Goal: Navigation & Orientation: Find specific page/section

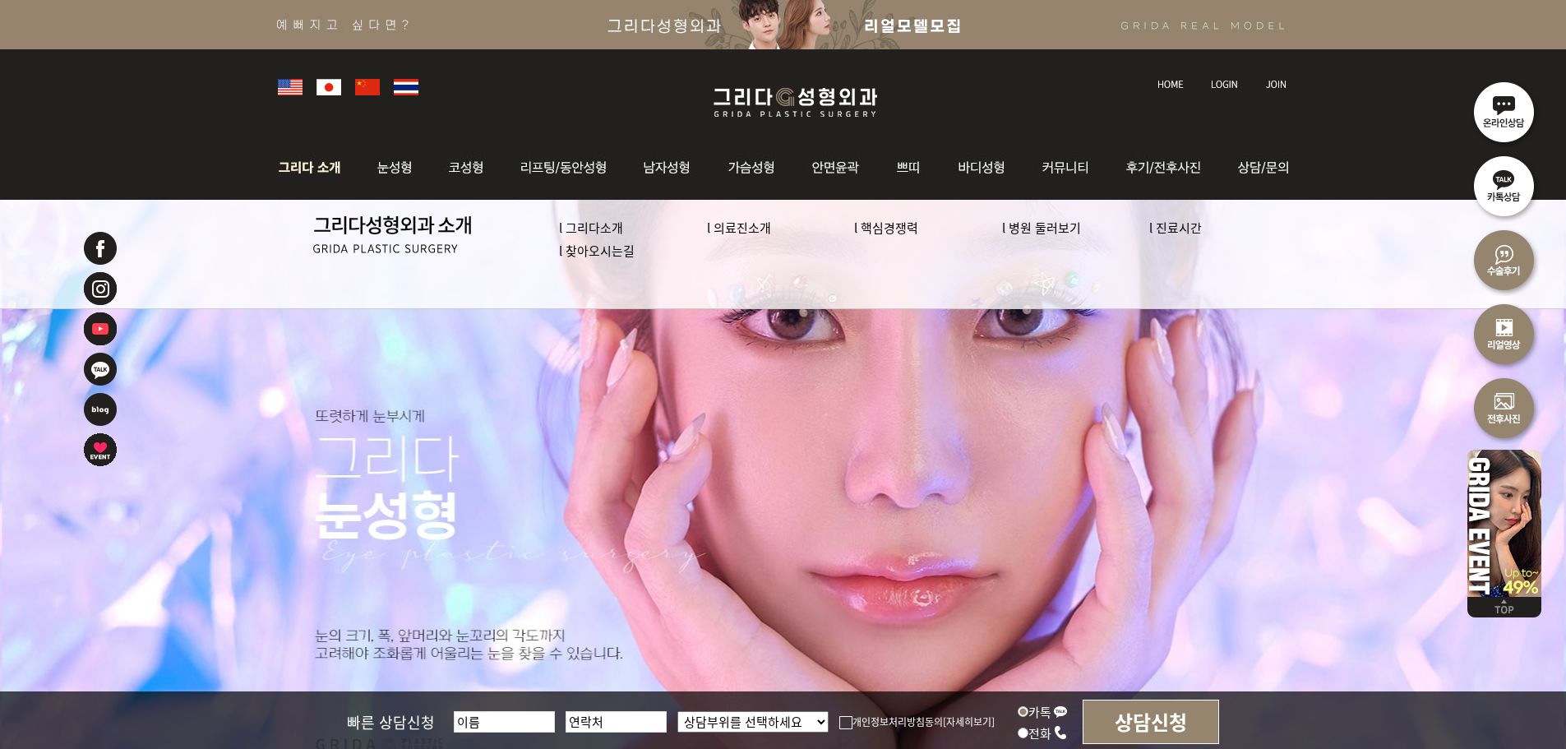
click at [361, 231] on img at bounding box center [397, 234] width 169 height 38
click at [599, 247] on link "l 찾아오시는길" at bounding box center [597, 250] width 76 height 17
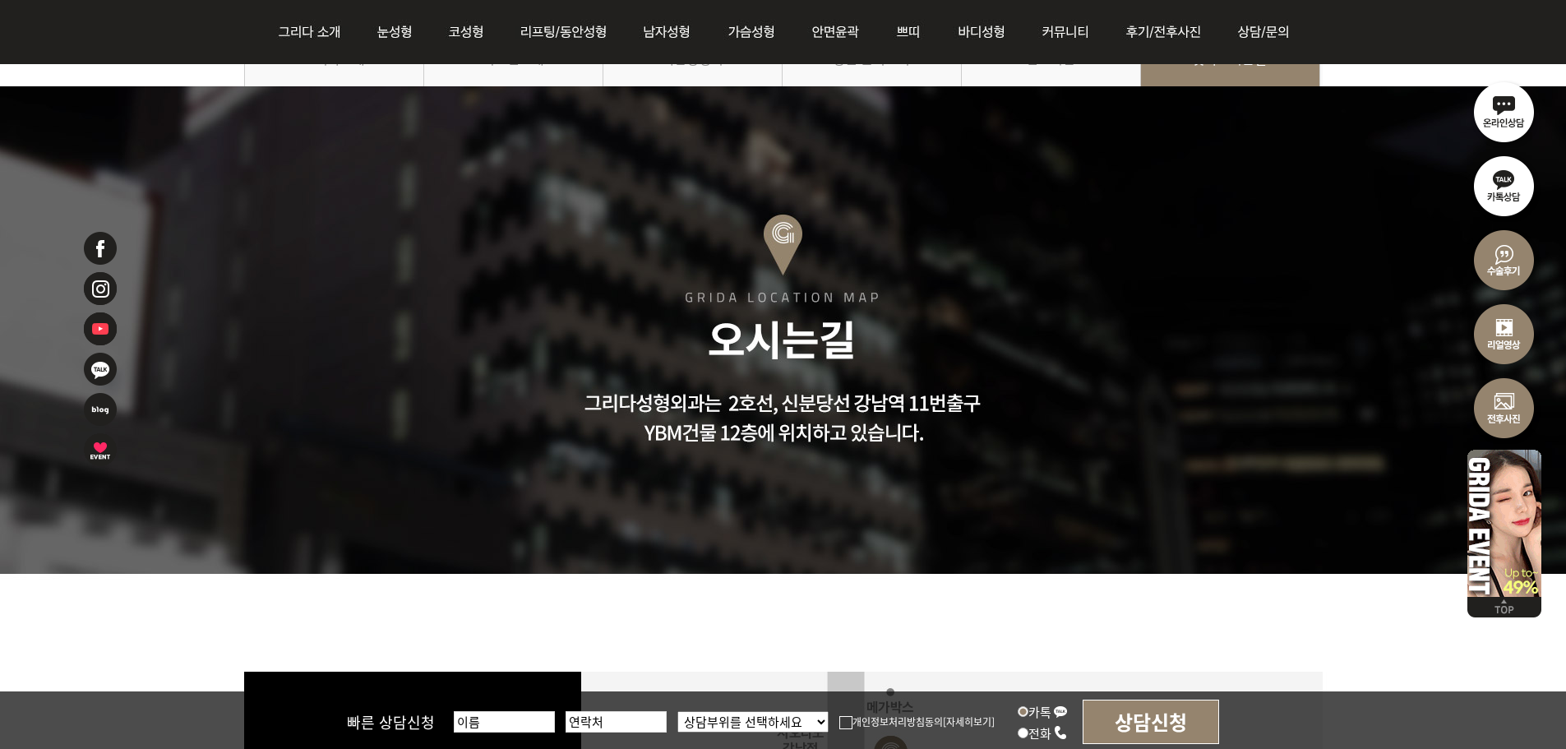
scroll to position [493, 0]
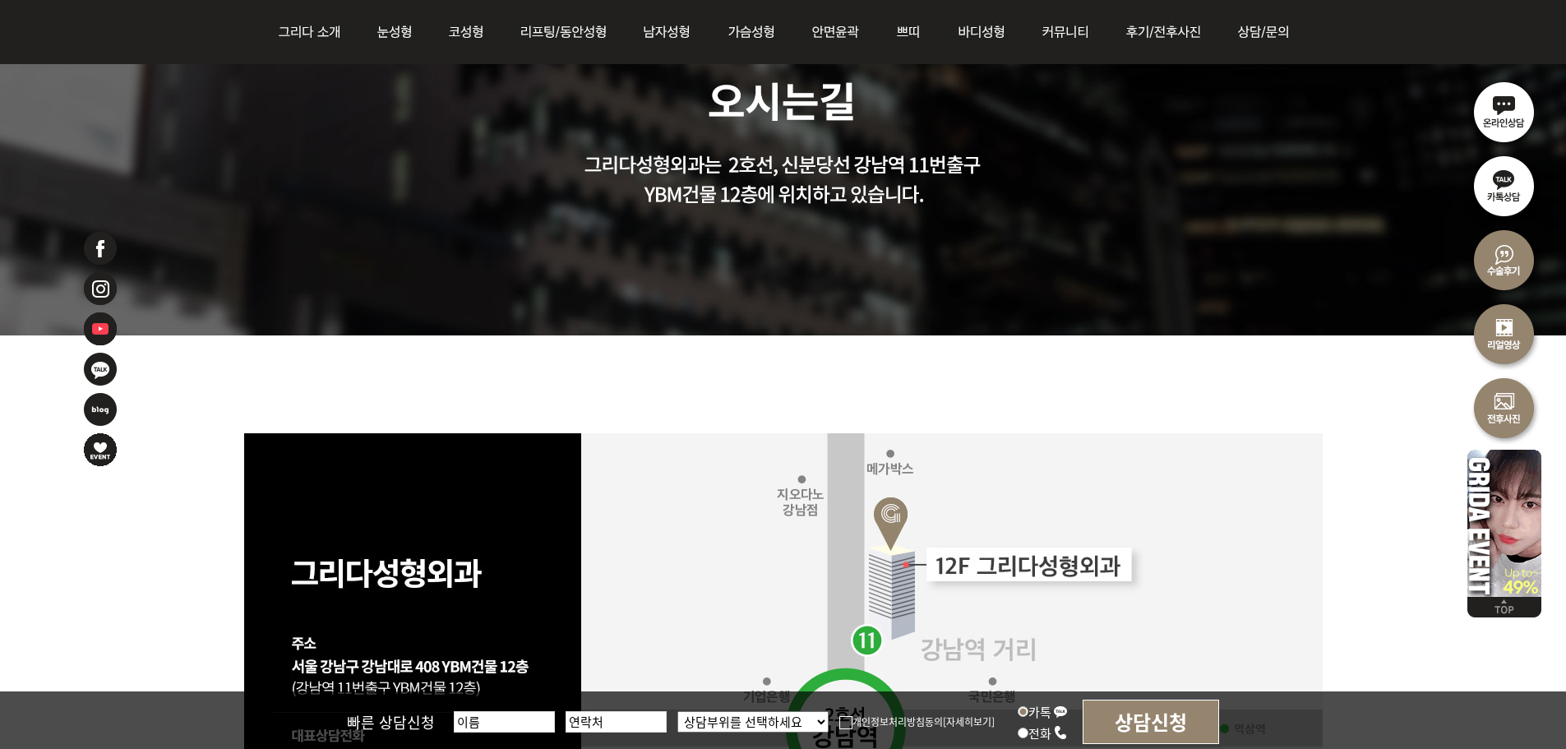
click at [769, 164] on div at bounding box center [783, 440] width 1566 height 1185
drag, startPoint x: 654, startPoint y: 161, endPoint x: 802, endPoint y: 173, distance: 148.5
click at [794, 172] on div at bounding box center [783, 440] width 1566 height 1185
click at [802, 173] on div at bounding box center [783, 440] width 1566 height 1185
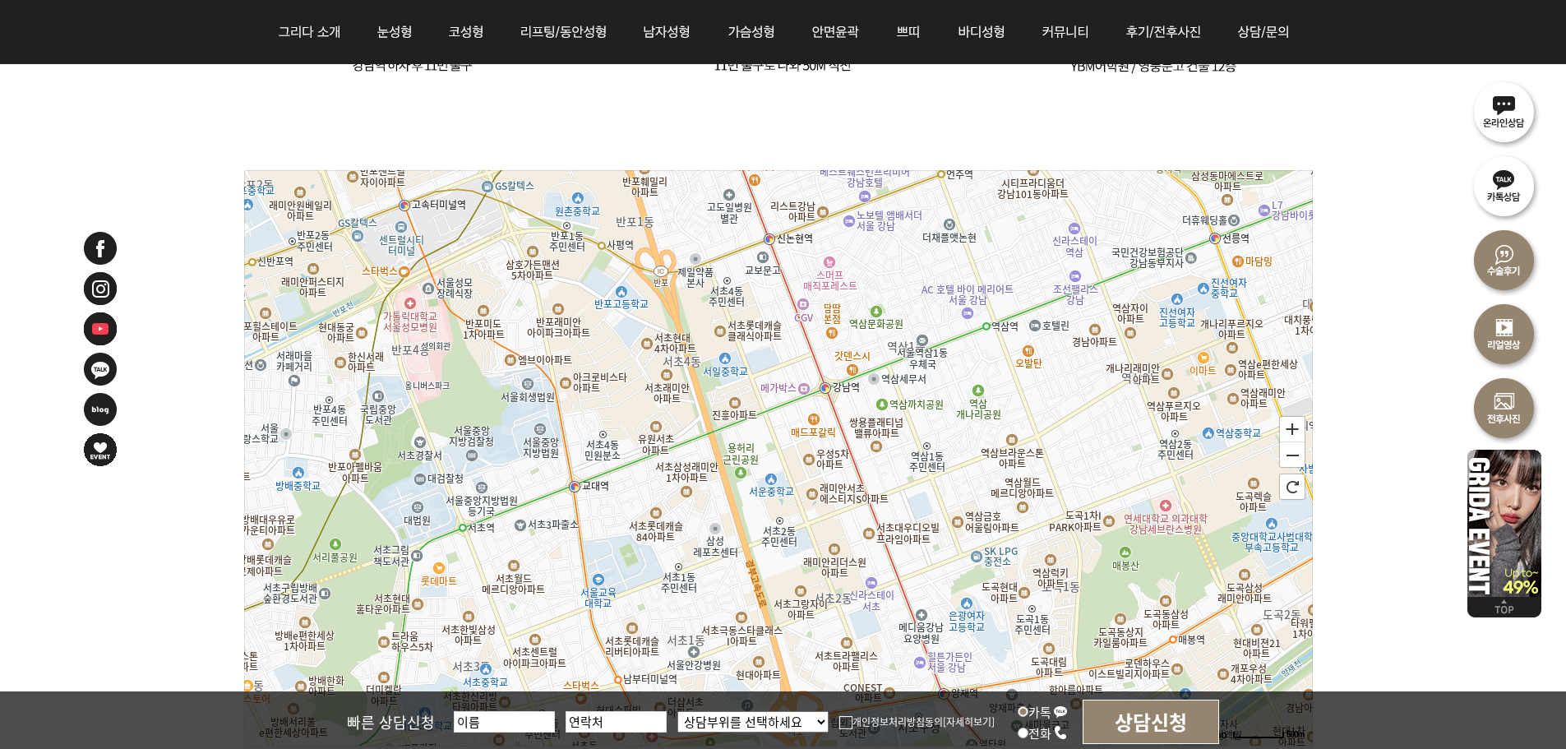
scroll to position [2220, 0]
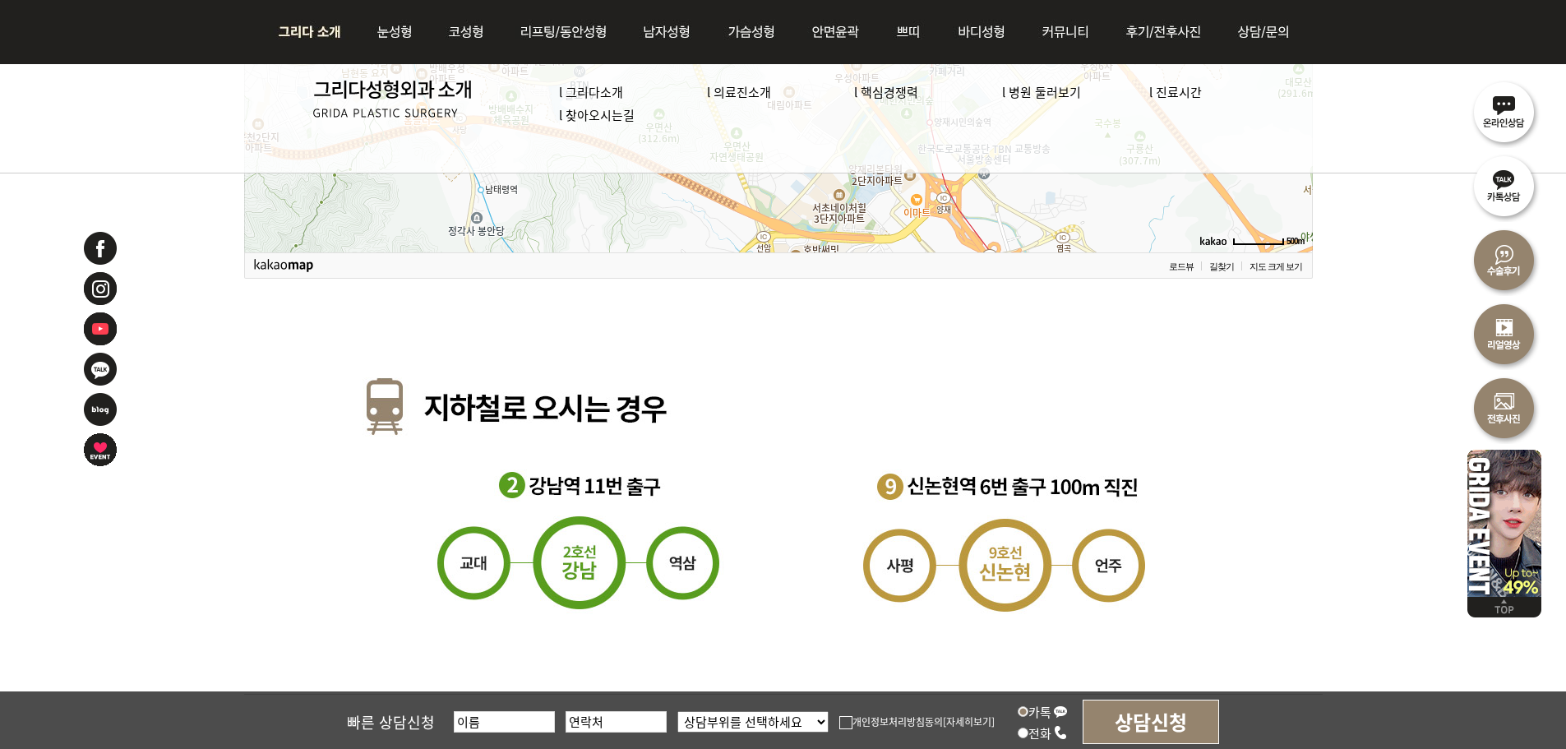
click at [607, 89] on link "l 그리다소개" at bounding box center [591, 91] width 64 height 17
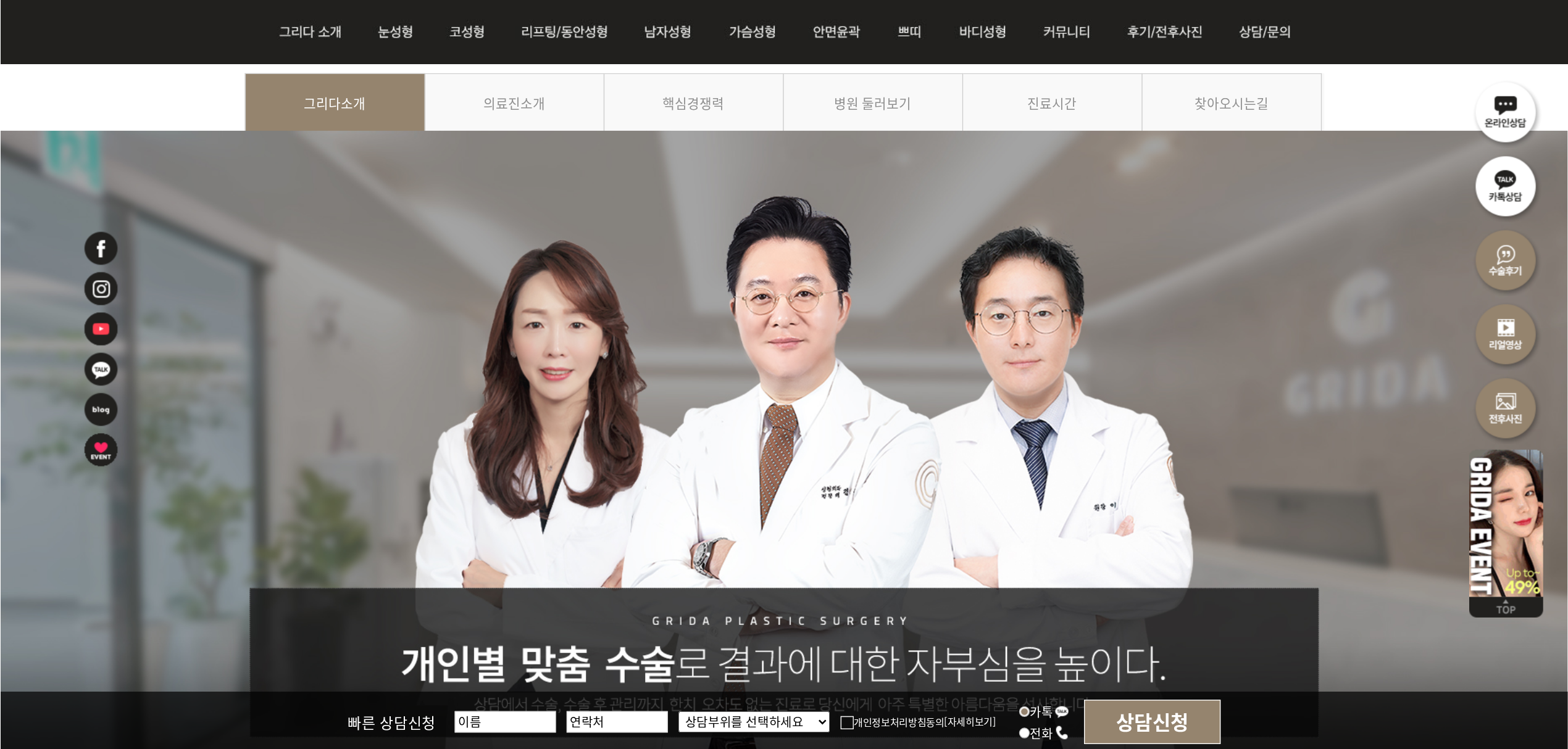
scroll to position [185, 0]
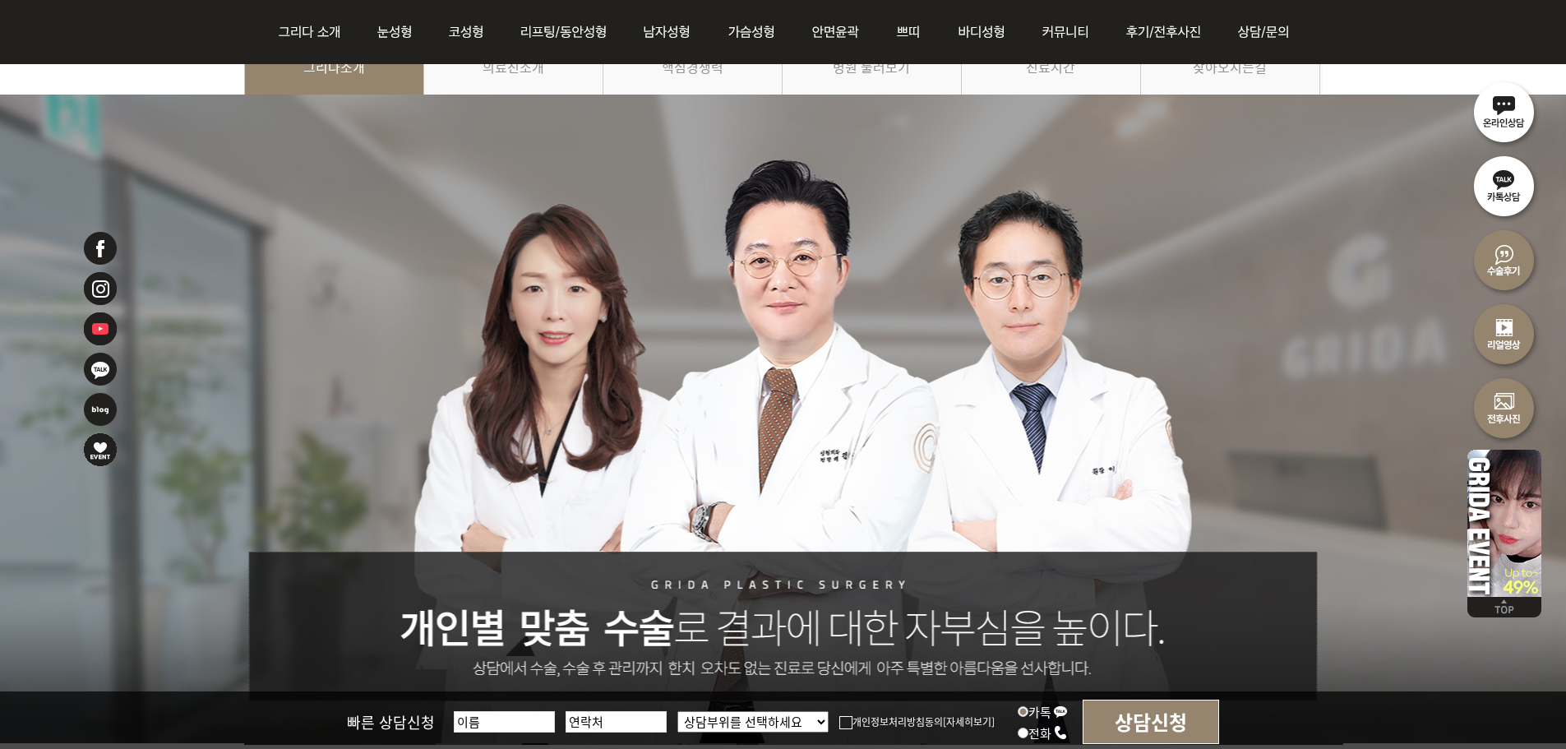
drag, startPoint x: 864, startPoint y: 386, endPoint x: 1926, endPoint y: 400, distance: 1062.2
drag, startPoint x: 873, startPoint y: 380, endPoint x: 710, endPoint y: 294, distance: 183.9
click at [719, 294] on div at bounding box center [783, 419] width 1566 height 649
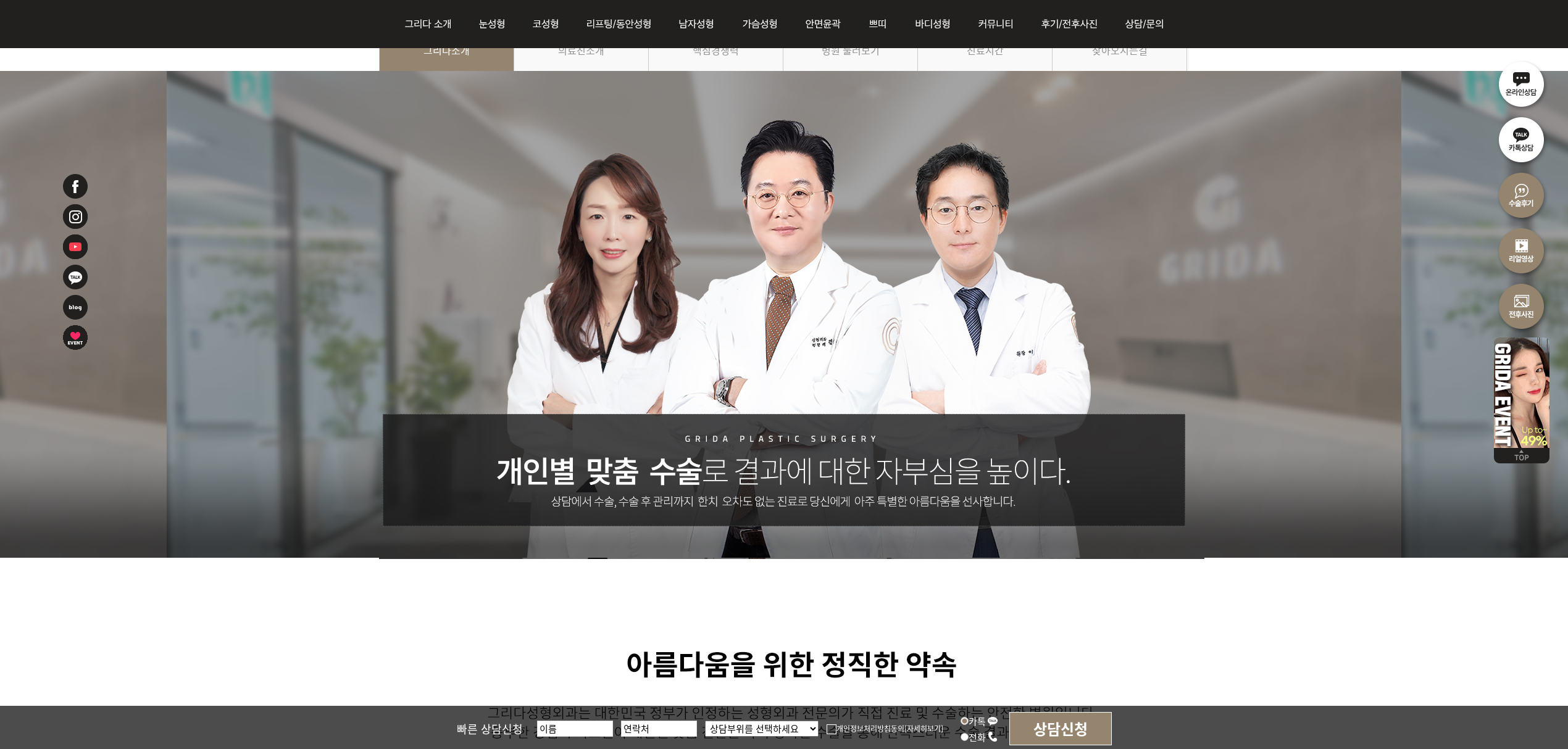
drag, startPoint x: 800, startPoint y: 209, endPoint x: 803, endPoint y: 319, distance: 110.0
drag, startPoint x: 803, startPoint y: 319, endPoint x: 818, endPoint y: 267, distance: 54.1
drag, startPoint x: 818, startPoint y: 267, endPoint x: 737, endPoint y: 284, distance: 82.8
click at [737, 284] on div at bounding box center [784, 314] width 1568 height 487
click at [778, 264] on div at bounding box center [784, 314] width 1568 height 487
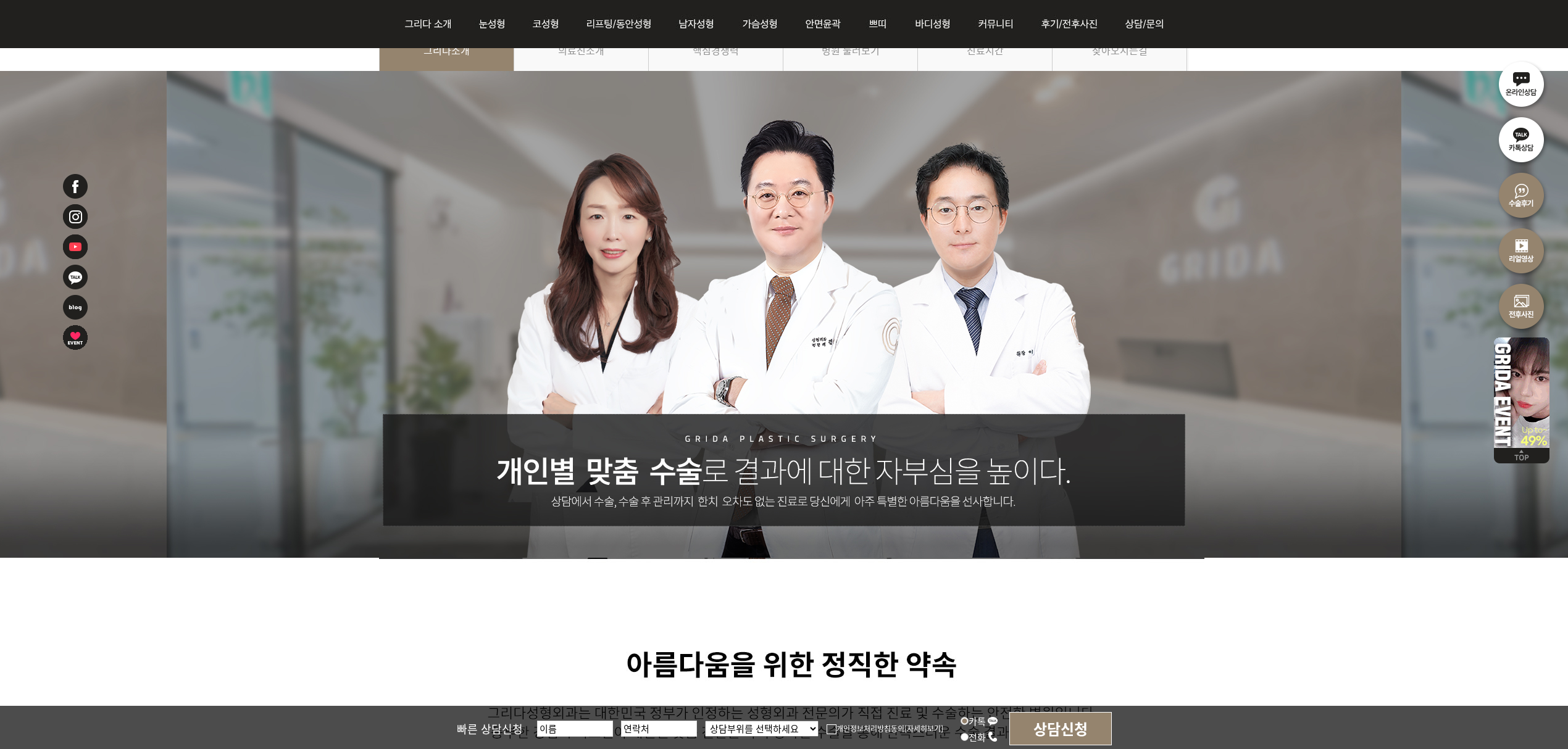
drag, startPoint x: 694, startPoint y: 223, endPoint x: 690, endPoint y: 252, distance: 29.3
click at [690, 251] on div at bounding box center [784, 314] width 1568 height 487
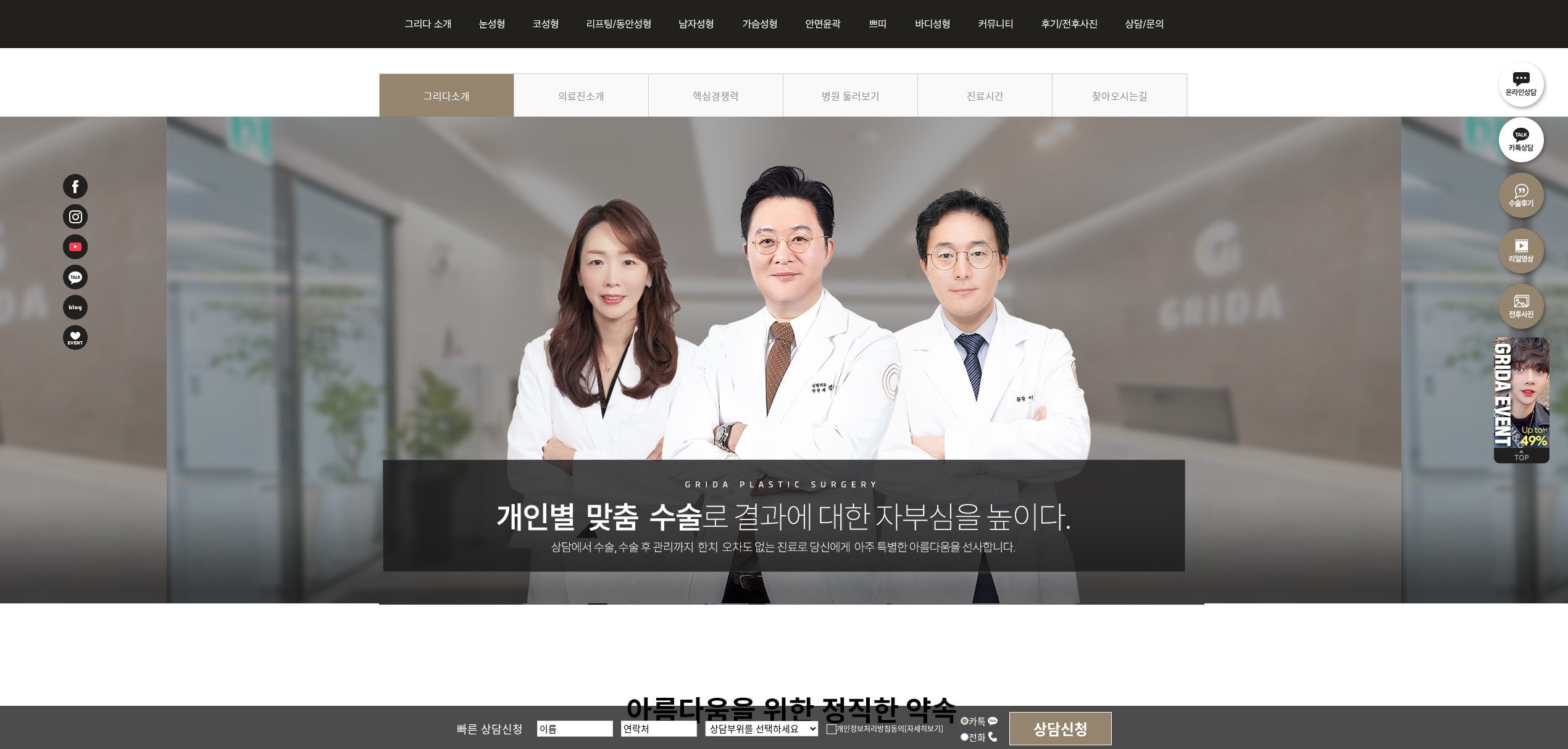
scroll to position [137, 0]
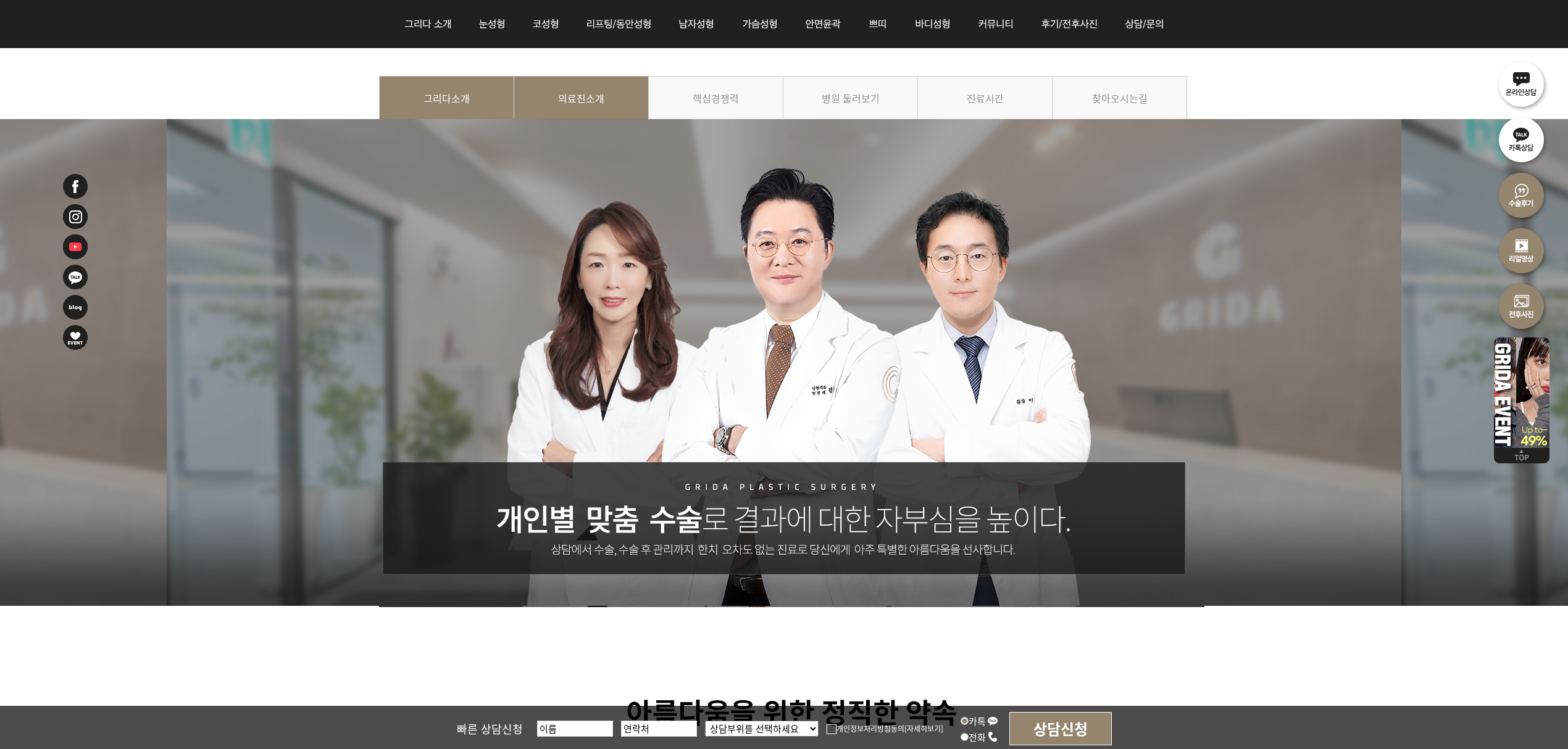
click at [583, 104] on link "의료진소개" at bounding box center [581, 104] width 134 height 56
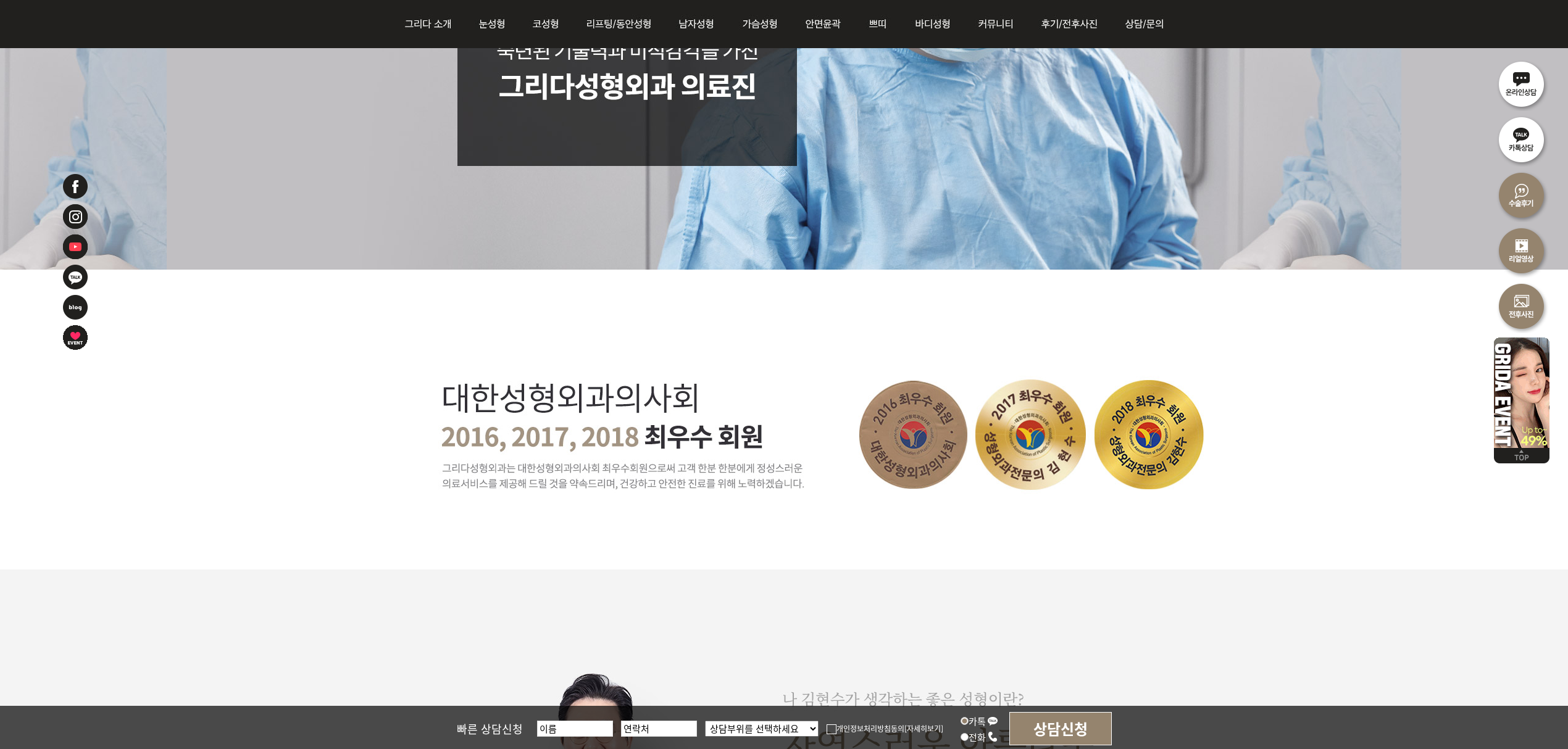
scroll to position [82, 0]
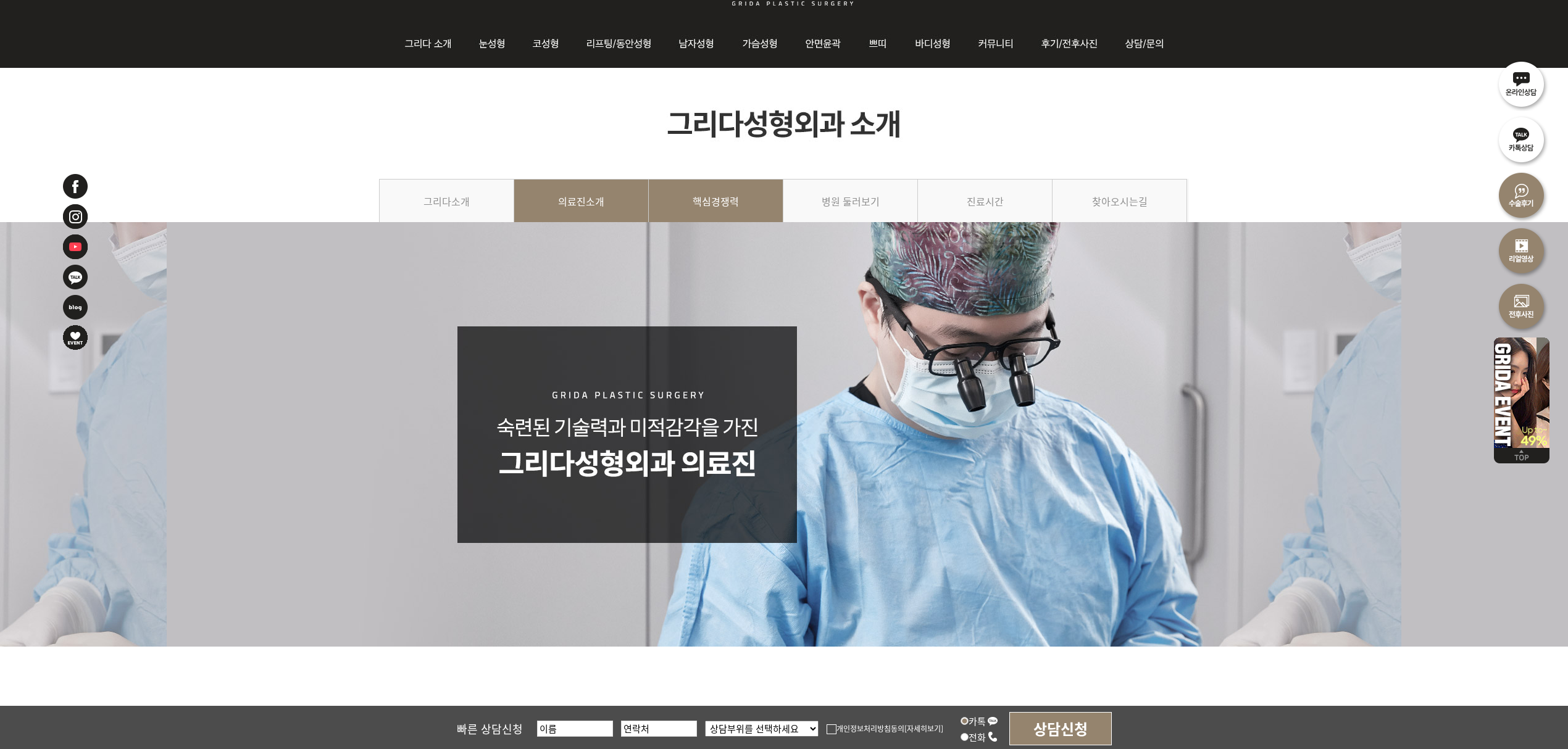
click at [741, 189] on link "핵심경쟁력" at bounding box center [716, 206] width 134 height 56
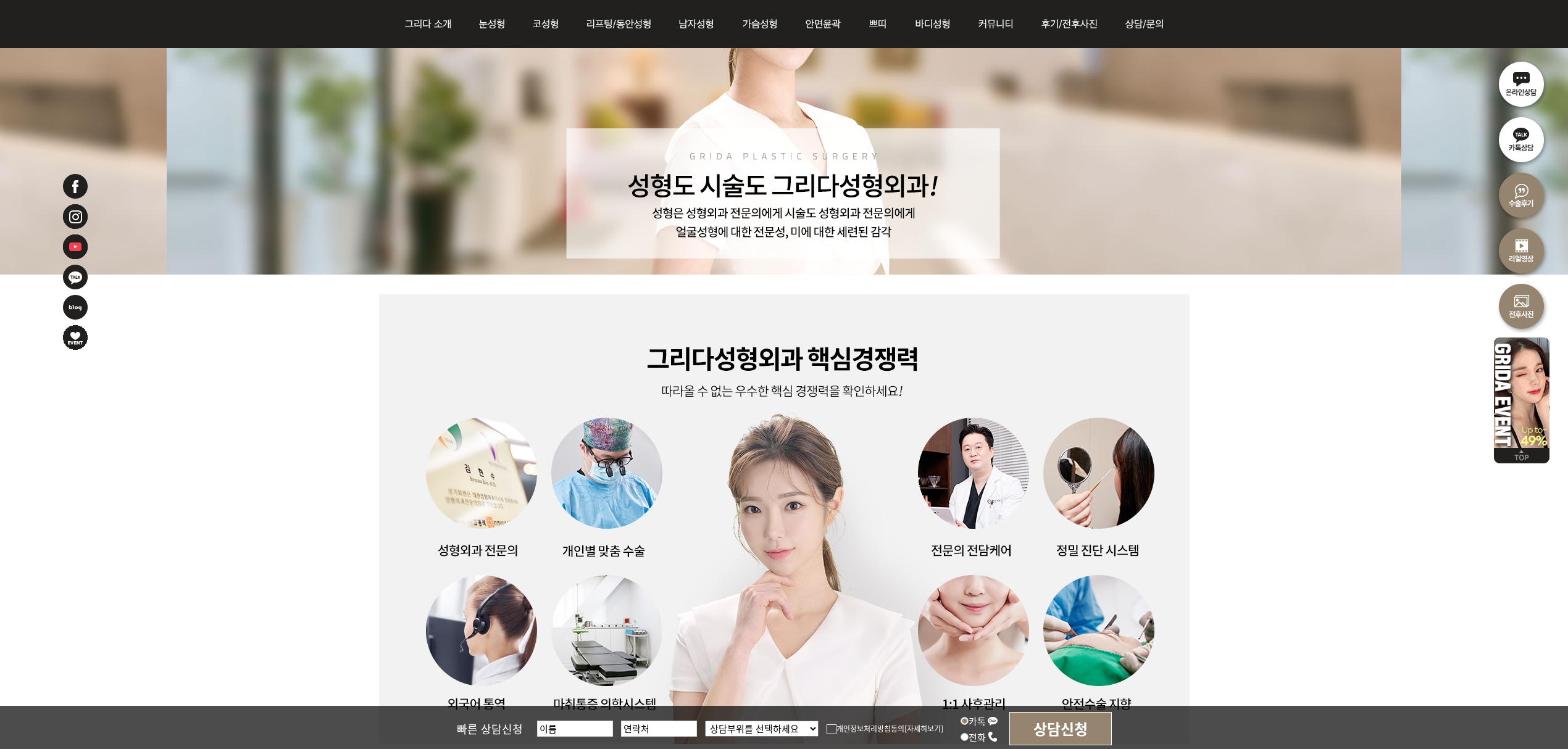
scroll to position [164, 0]
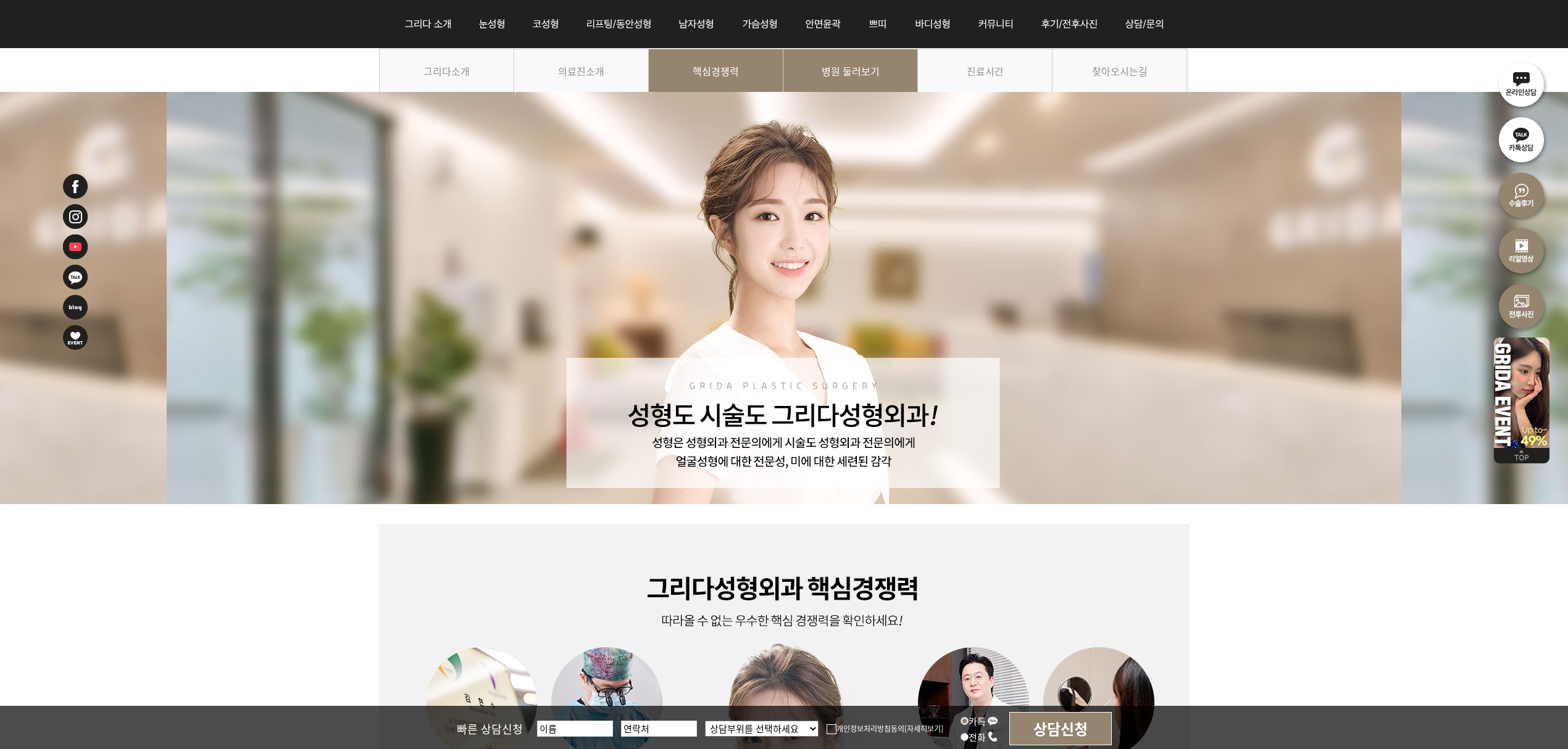
click at [842, 71] on link "병원 둘러보기" at bounding box center [850, 77] width 134 height 56
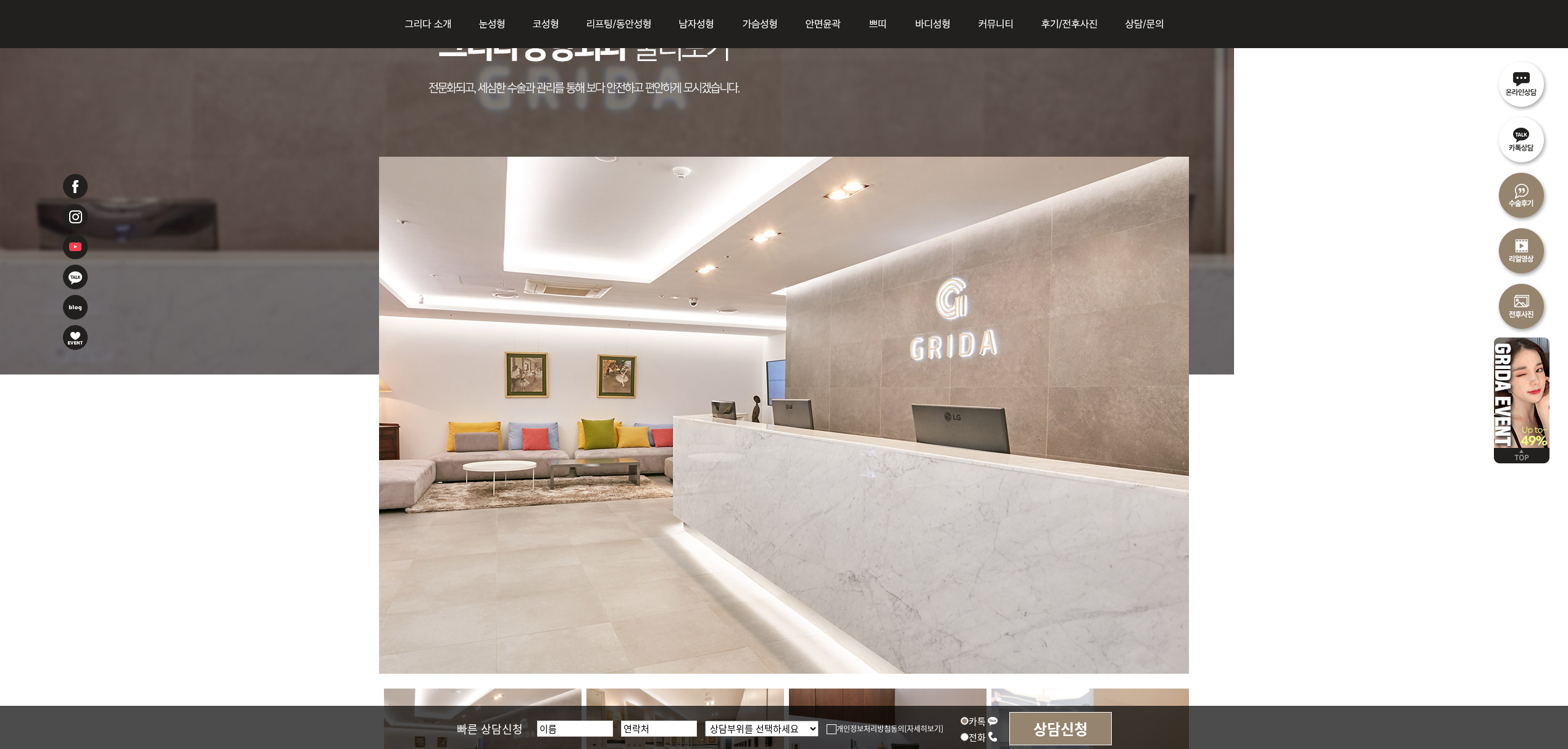
scroll to position [329, 0]
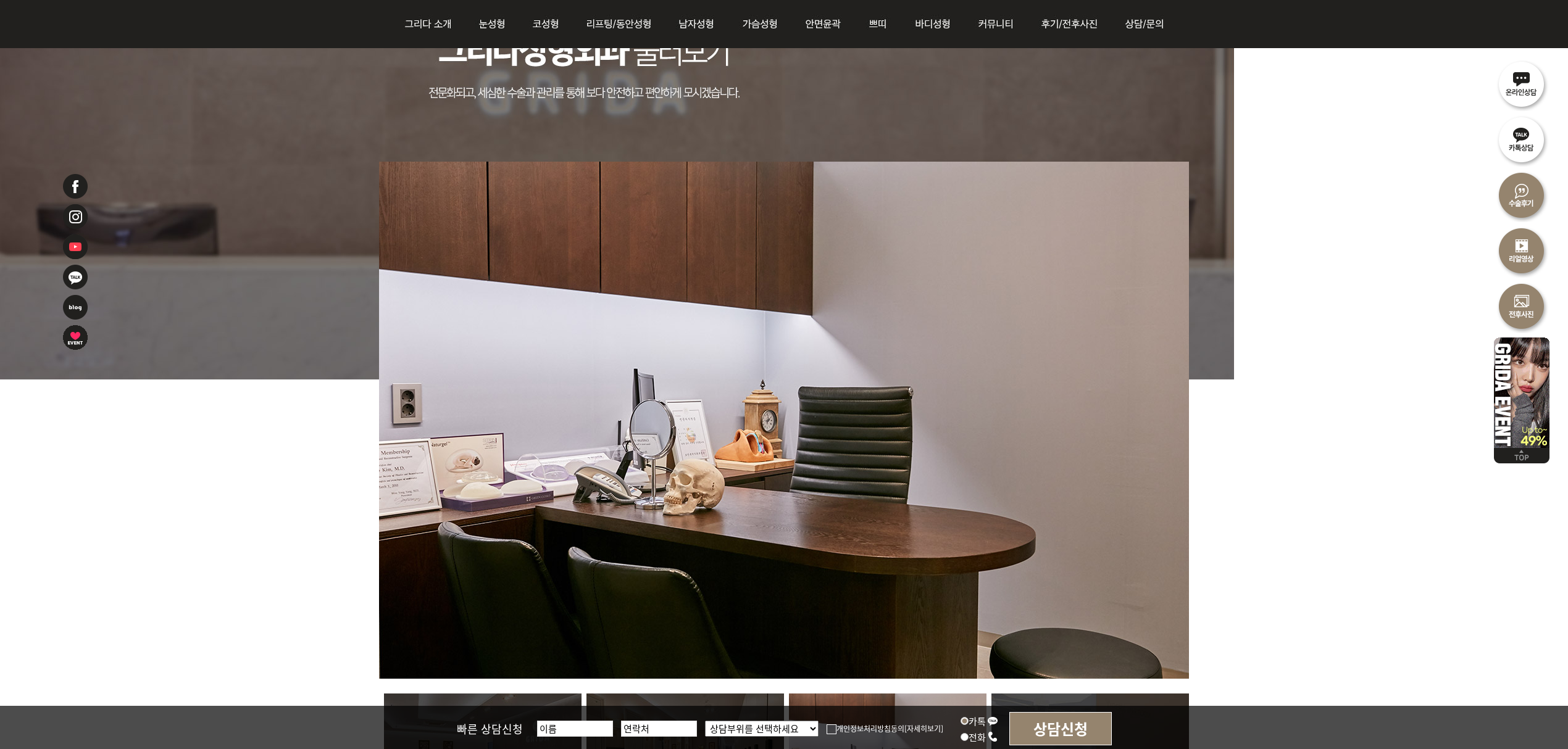
click at [960, 438] on img at bounding box center [784, 420] width 810 height 517
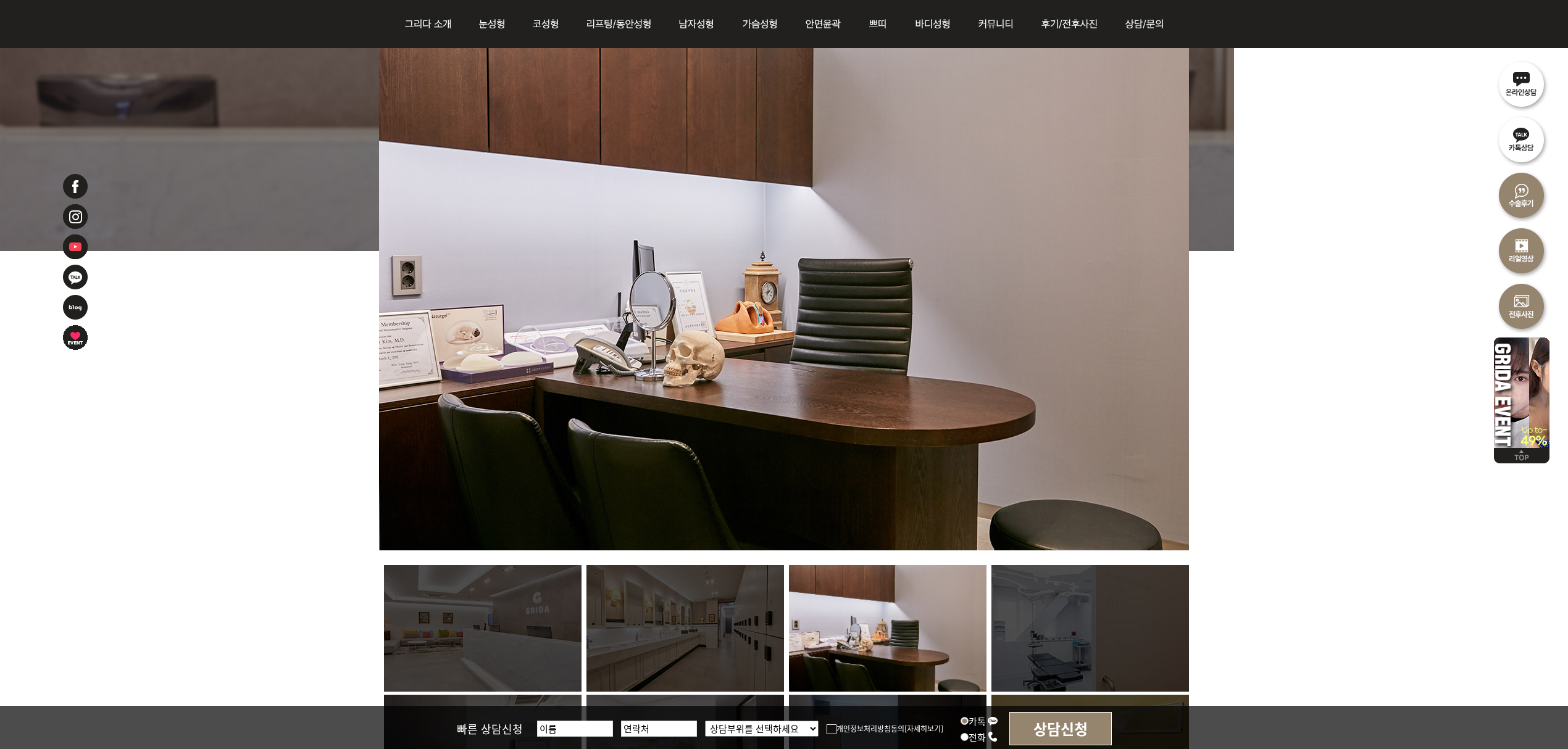
scroll to position [657, 0]
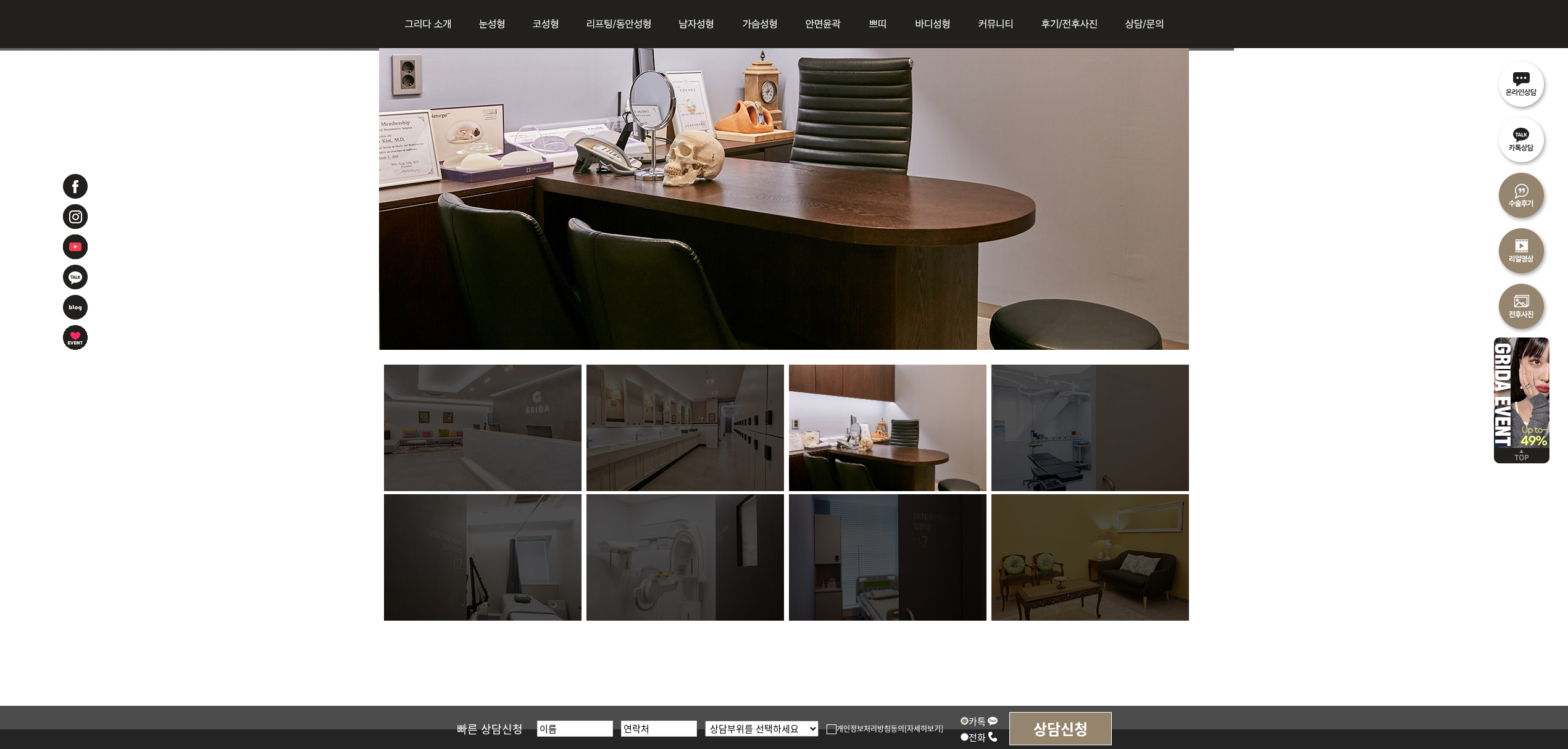
click at [526, 437] on img at bounding box center [482, 428] width 198 height 127
